Goal: Task Accomplishment & Management: Use online tool/utility

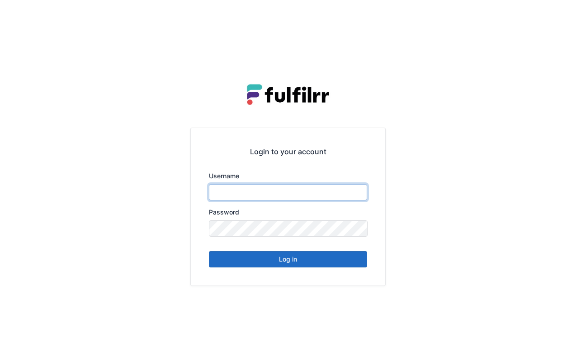
type input "******"
click at [278, 260] on button "Log in" at bounding box center [288, 259] width 158 height 16
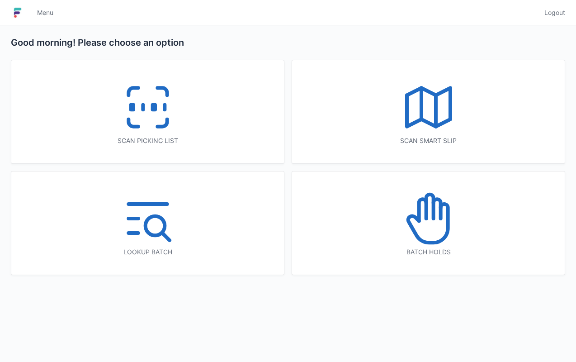
click at [192, 142] on div "Scan picking list" at bounding box center [147, 140] width 237 height 9
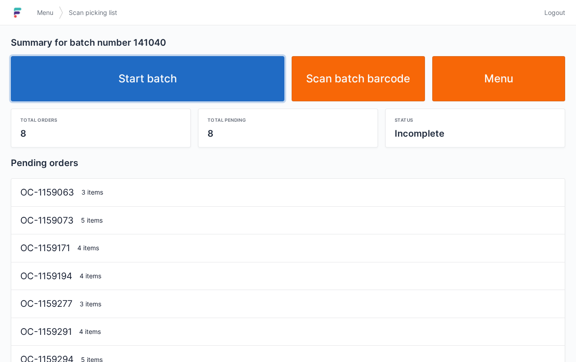
click at [219, 73] on link "Start batch" at bounding box center [148, 78] width 274 height 45
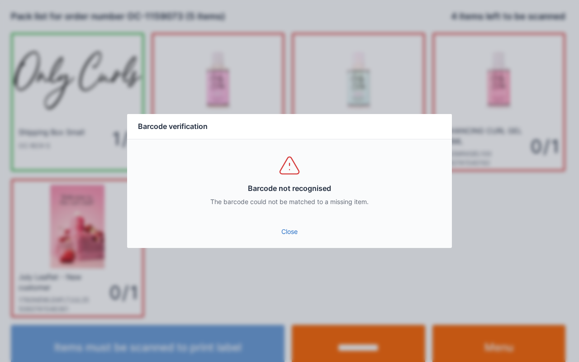
click at [285, 227] on link "Close" at bounding box center [289, 231] width 310 height 16
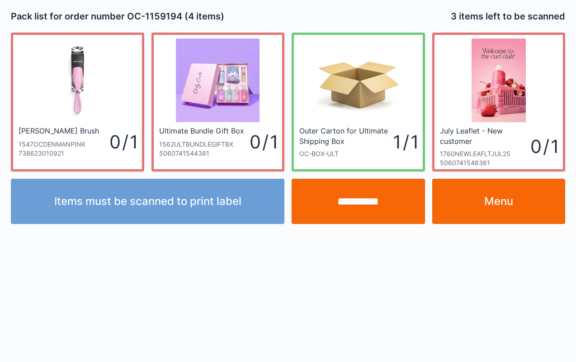
click at [342, 203] on input "**********" at bounding box center [358, 201] width 133 height 45
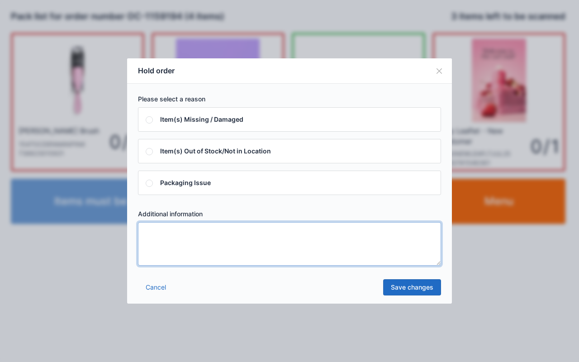
click at [285, 233] on textarea at bounding box center [289, 243] width 303 height 43
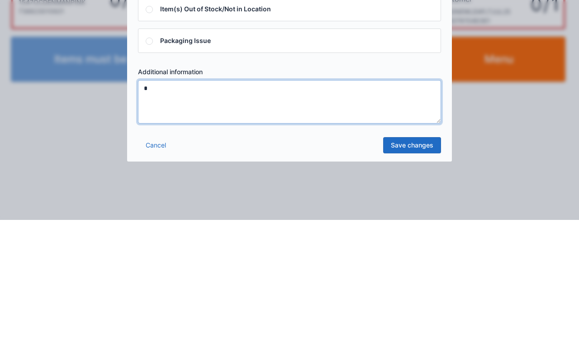
type textarea "*"
click at [410, 294] on link "Save changes" at bounding box center [412, 287] width 58 height 16
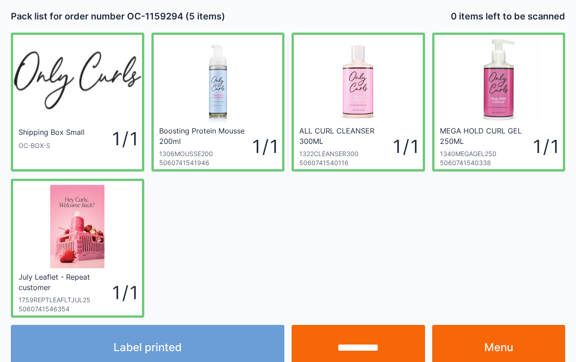
click at [358, 345] on input "**********" at bounding box center [358, 347] width 133 height 45
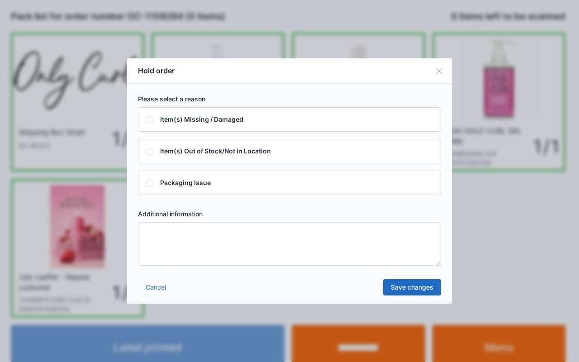
click at [319, 247] on textarea at bounding box center [289, 243] width 303 height 43
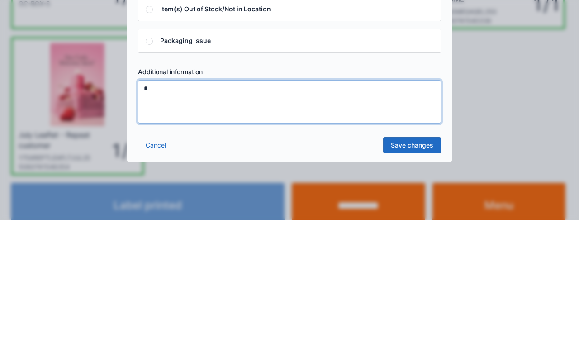
type textarea "*"
click at [408, 292] on link "Save changes" at bounding box center [412, 287] width 58 height 16
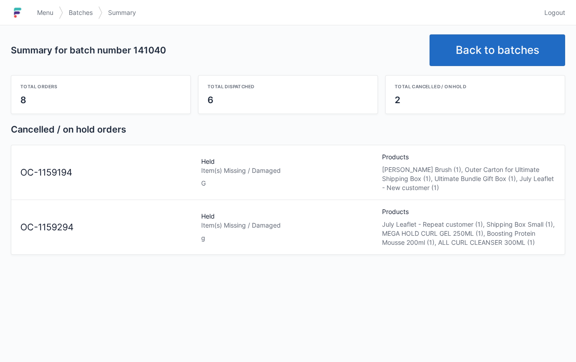
click at [533, 63] on link "Back to batches" at bounding box center [498, 50] width 136 height 32
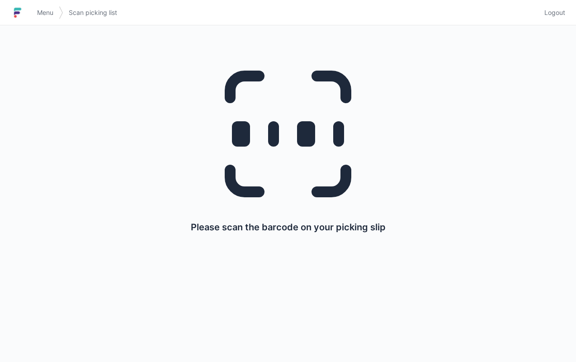
click at [53, 5] on link "Menu" at bounding box center [45, 13] width 27 height 16
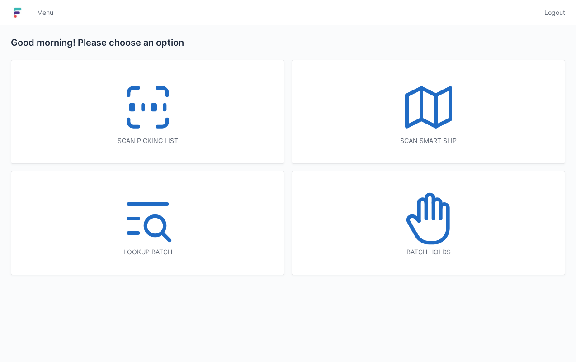
click at [442, 234] on icon at bounding box center [429, 219] width 58 height 58
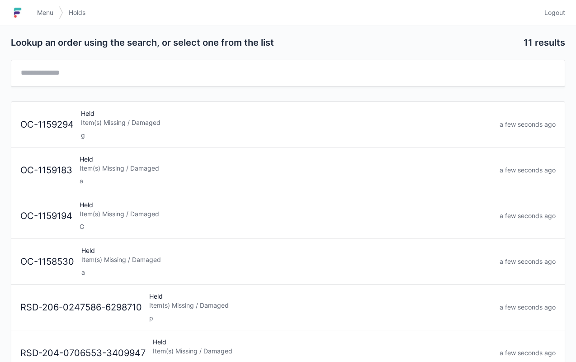
click at [295, 134] on div "g" at bounding box center [287, 135] width 412 height 9
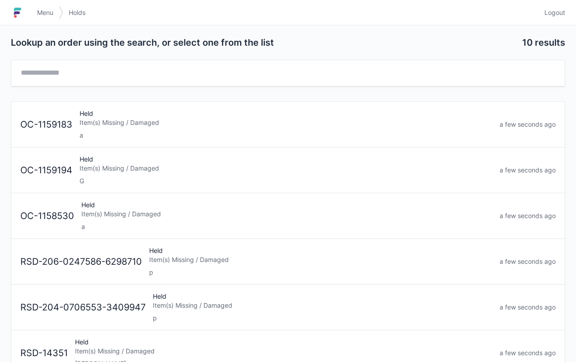
click at [238, 166] on div "Item(s) Missing / Damaged" at bounding box center [286, 168] width 413 height 9
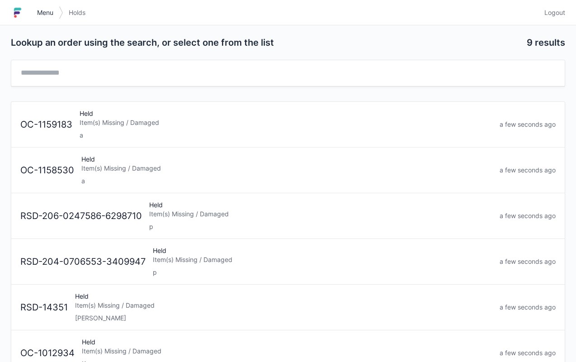
click at [49, 18] on link "Menu" at bounding box center [45, 13] width 27 height 16
